Goal: Information Seeking & Learning: Learn about a topic

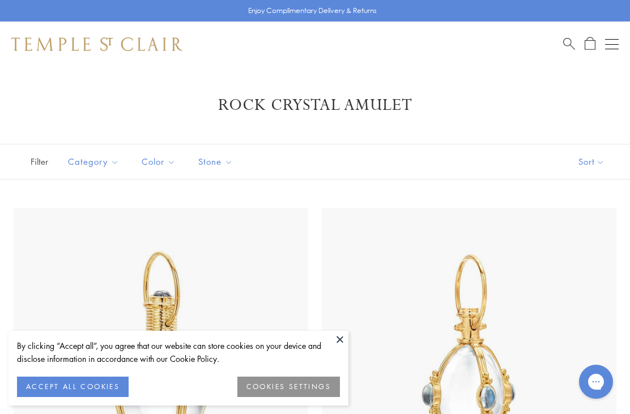
click at [340, 341] on button at bounding box center [339, 339] width 17 height 17
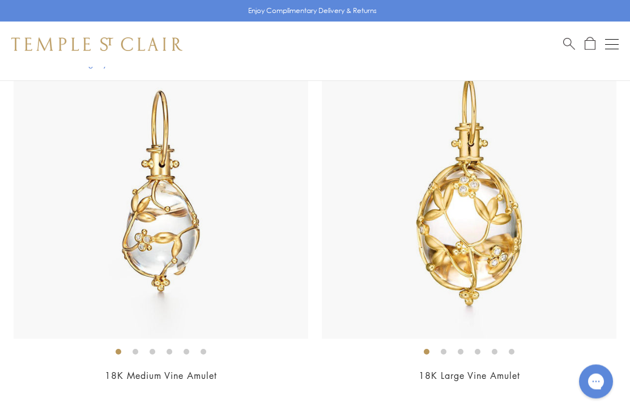
scroll to position [928, 0]
click at [539, 276] on img at bounding box center [469, 191] width 294 height 294
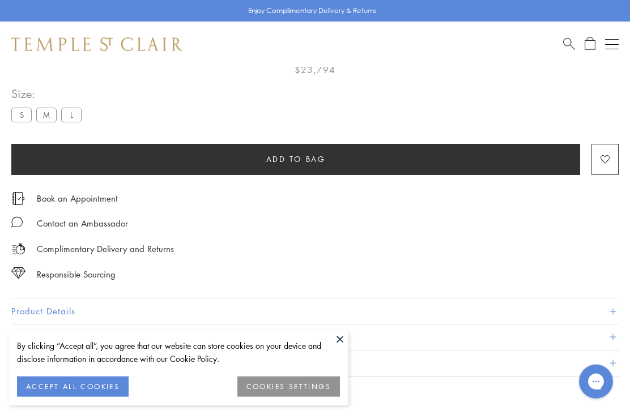
scroll to position [67, 0]
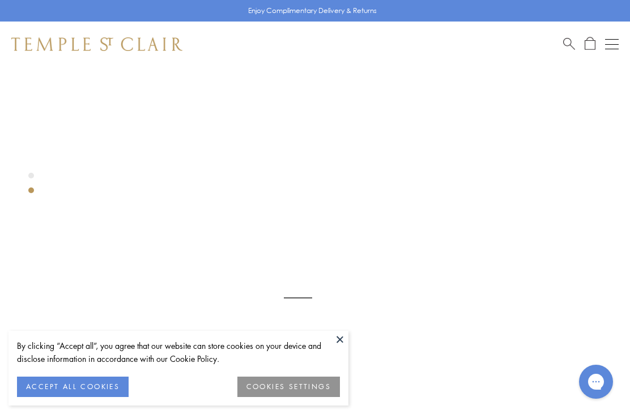
click at [113, 391] on button "ACCEPT ALL COOKIES" at bounding box center [73, 387] width 112 height 20
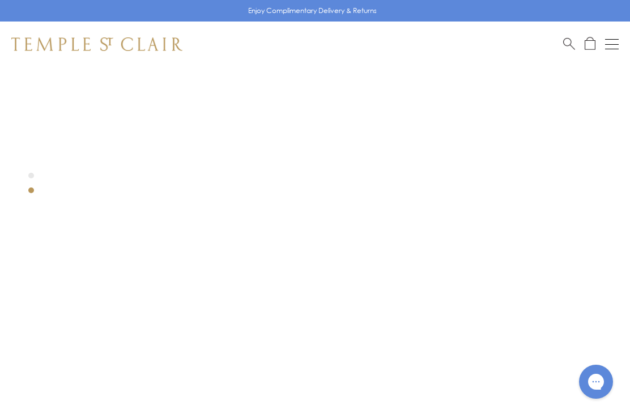
scroll to position [8, 0]
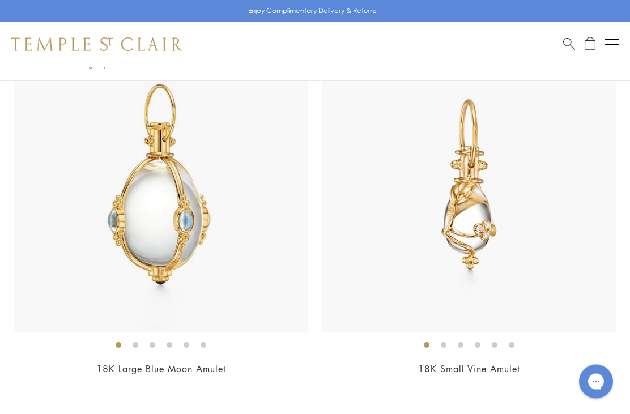
scroll to position [553, 0]
click at [497, 214] on img at bounding box center [469, 184] width 294 height 294
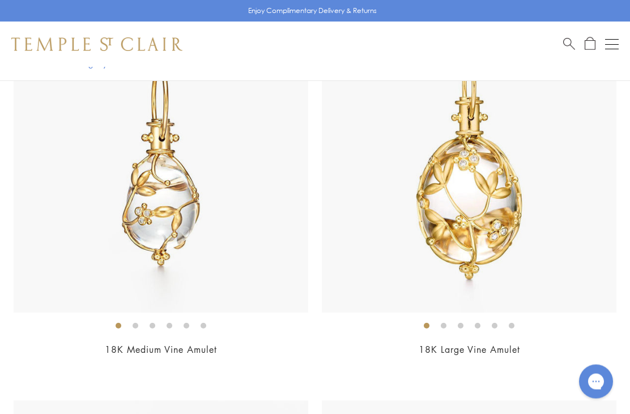
scroll to position [945, 0]
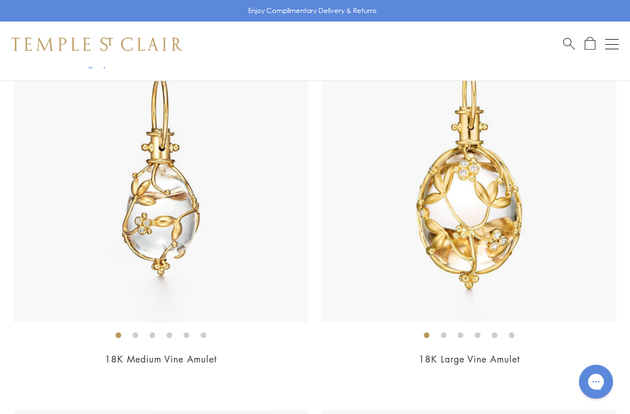
click at [161, 236] on img at bounding box center [161, 175] width 294 height 294
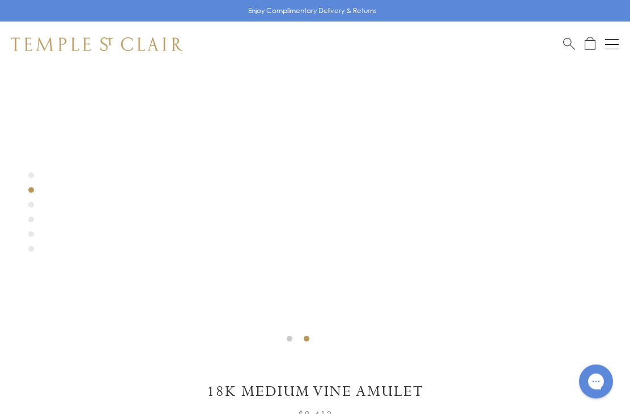
scroll to position [315, 0]
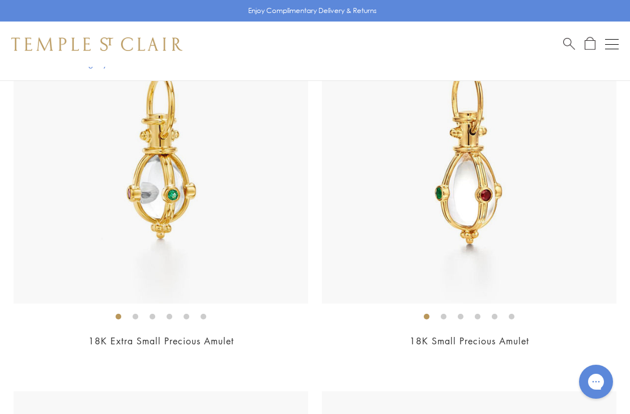
scroll to position [5930, 0]
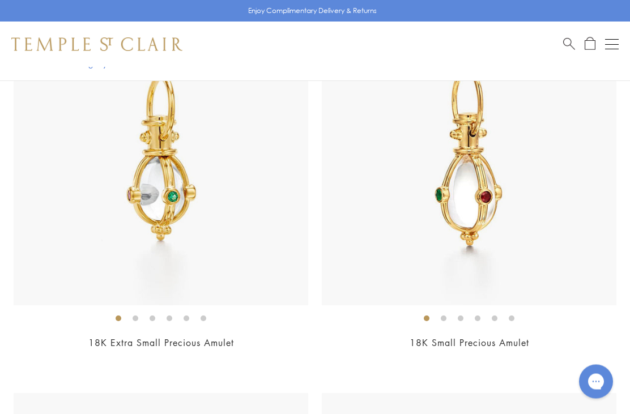
click at [511, 232] on img at bounding box center [469, 158] width 294 height 294
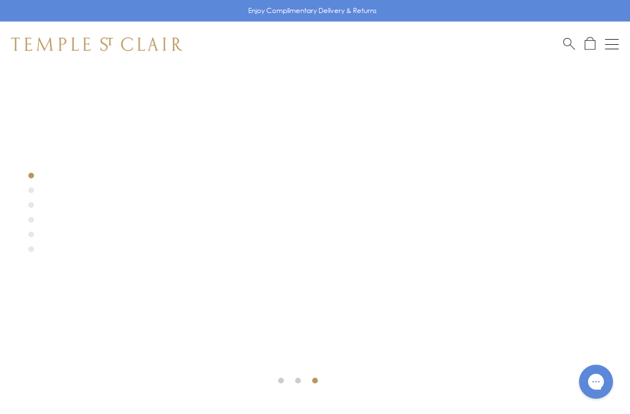
scroll to position [272, 0]
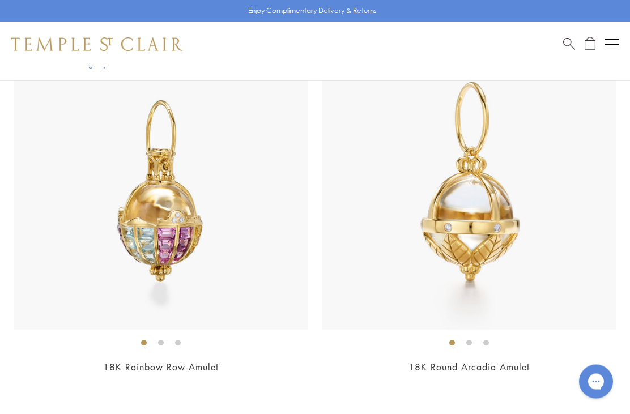
scroll to position [11258, 0]
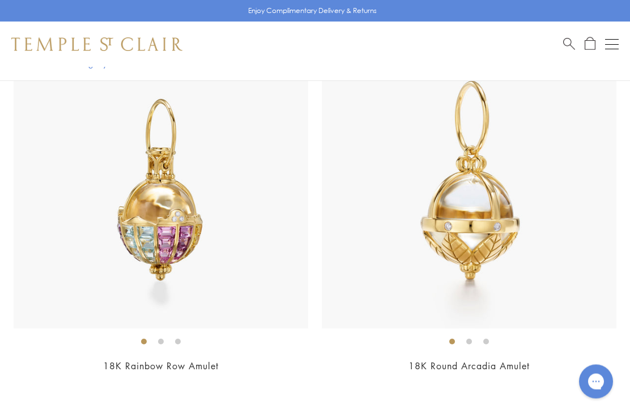
click at [500, 234] on img at bounding box center [469, 182] width 294 height 294
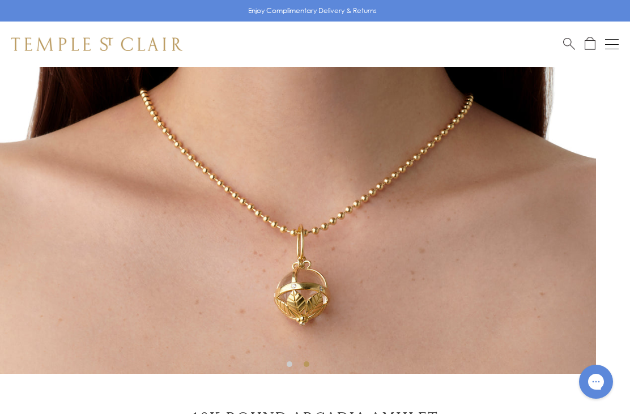
scroll to position [284, 0]
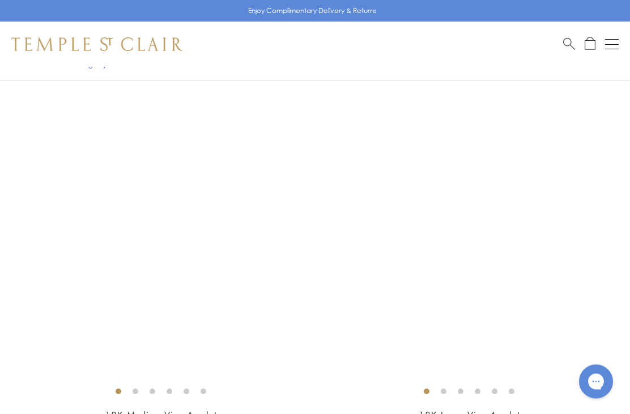
scroll to position [889, 0]
